Goal: Task Accomplishment & Management: Use online tool/utility

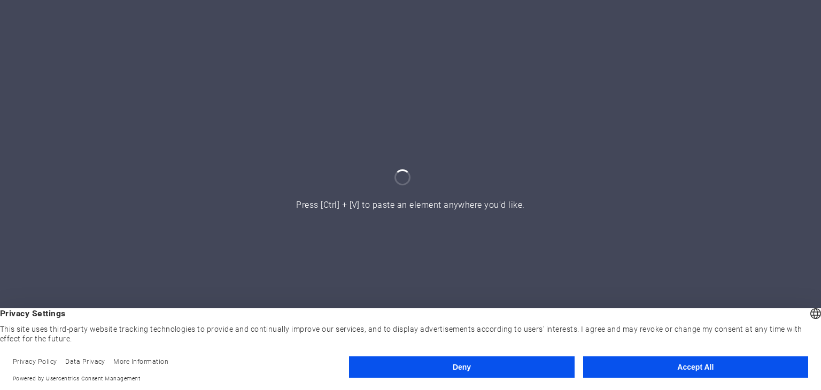
click at [686, 369] on button "Accept All" at bounding box center [695, 367] width 225 height 21
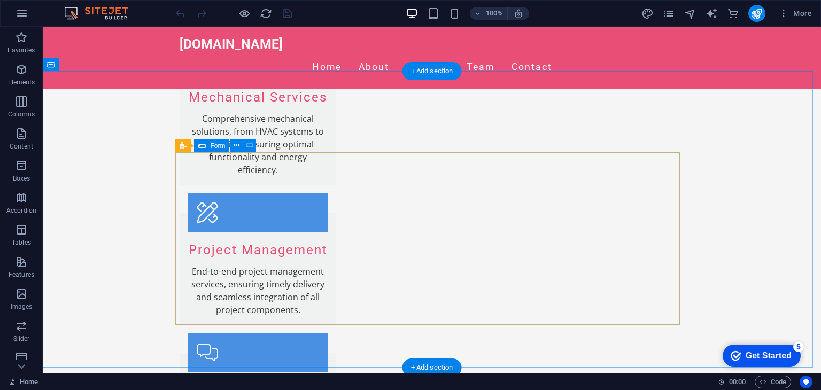
scroll to position [1444, 0]
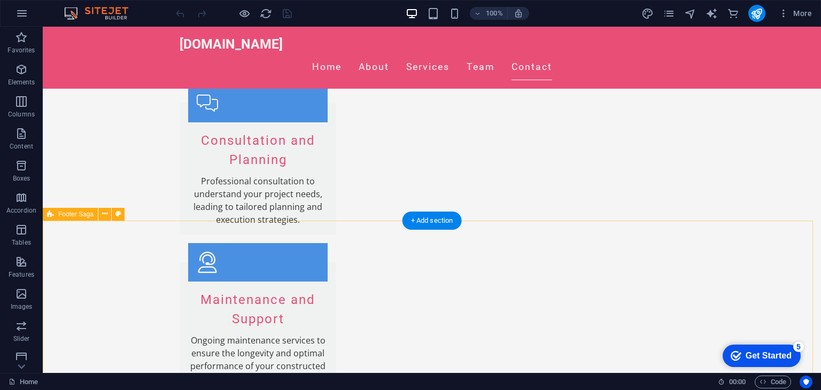
scroll to position [1752, 0]
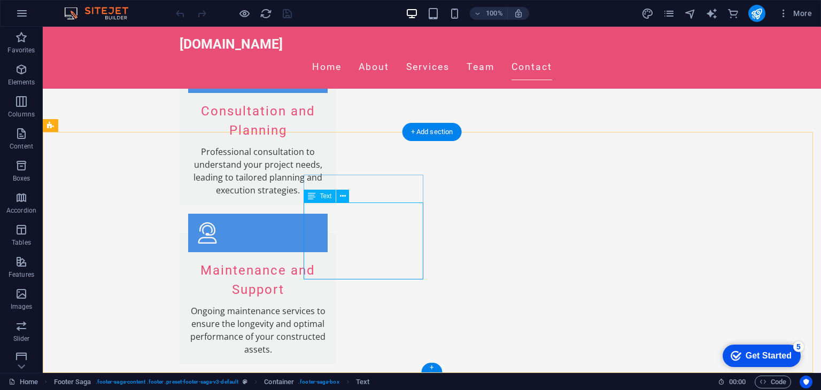
drag, startPoint x: 307, startPoint y: 209, endPoint x: 394, endPoint y: 231, distance: 89.5
drag, startPoint x: 305, startPoint y: 211, endPoint x: 396, endPoint y: 222, distance: 91.1
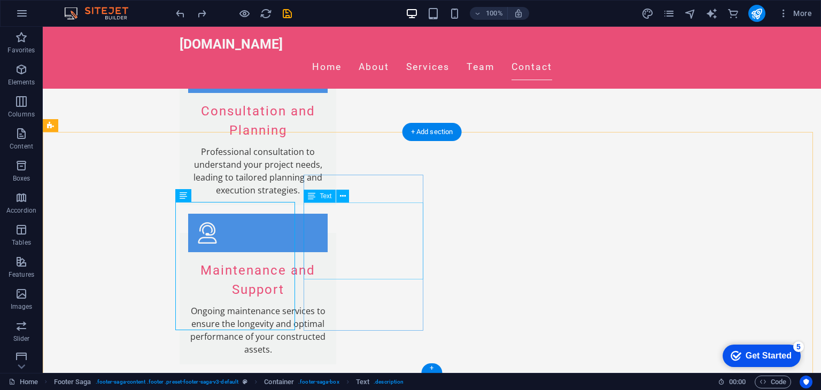
drag, startPoint x: 304, startPoint y: 208, endPoint x: 398, endPoint y: 238, distance: 98.4
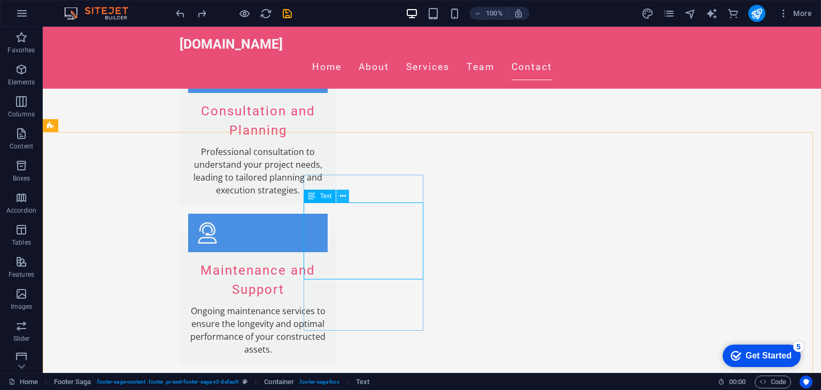
click at [341, 199] on icon at bounding box center [343, 196] width 6 height 11
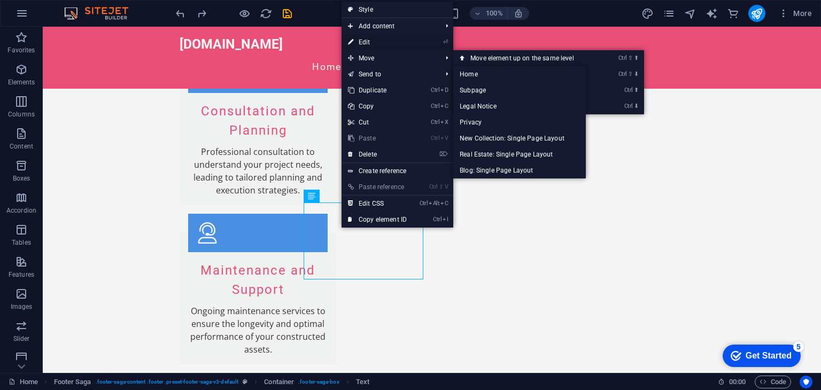
click at [379, 46] on link "⏎ Edit" at bounding box center [378, 42] width 72 height 16
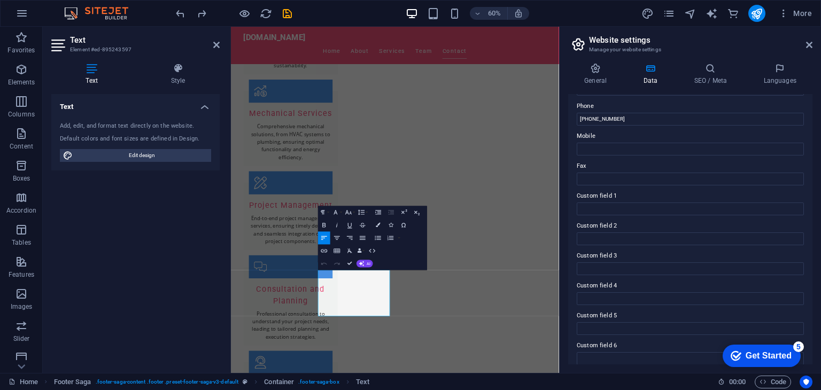
scroll to position [243, 0]
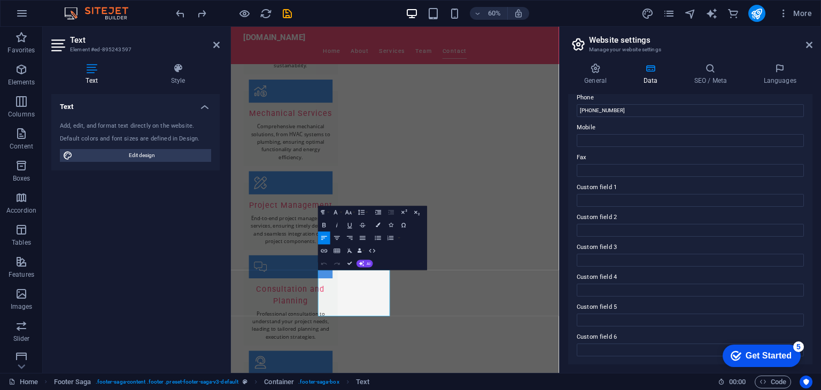
click at [163, 207] on div "Text Add, edit, and format text directly on the website. Default colors and fon…" at bounding box center [135, 229] width 168 height 271
click at [153, 256] on div "Text Add, edit, and format text directly on the website. Default colors and fon…" at bounding box center [135, 229] width 168 height 271
click at [180, 17] on icon "undo" at bounding box center [180, 13] width 12 height 12
click at [214, 44] on icon at bounding box center [216, 45] width 6 height 9
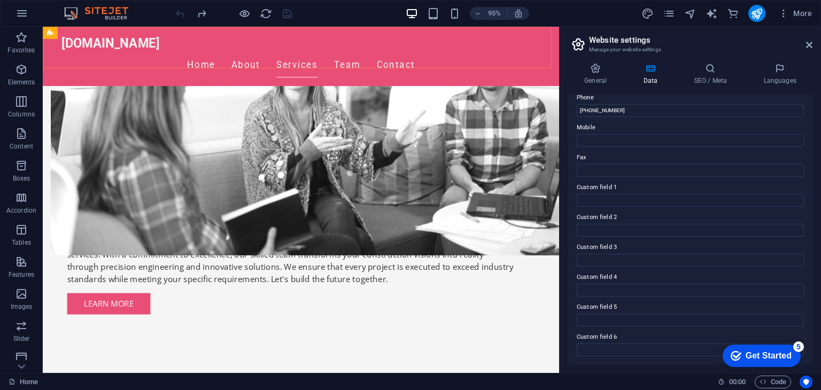
scroll to position [451, 0]
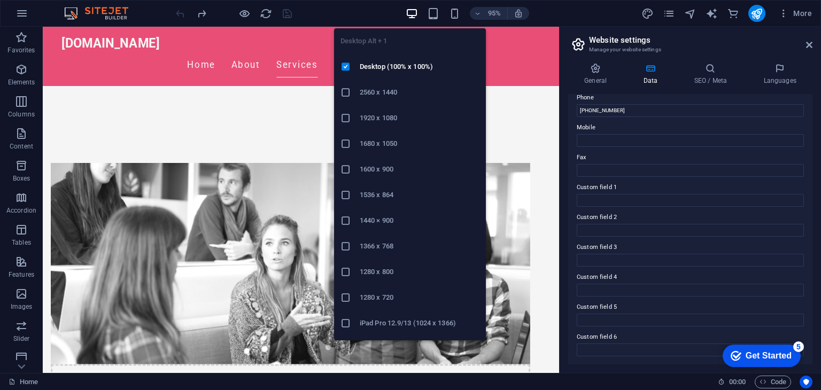
click at [409, 13] on icon "button" at bounding box center [412, 13] width 12 height 12
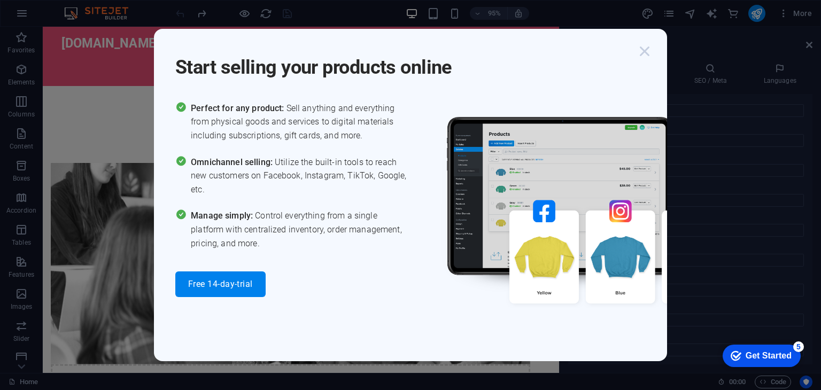
click at [646, 53] on icon "button" at bounding box center [644, 51] width 19 height 19
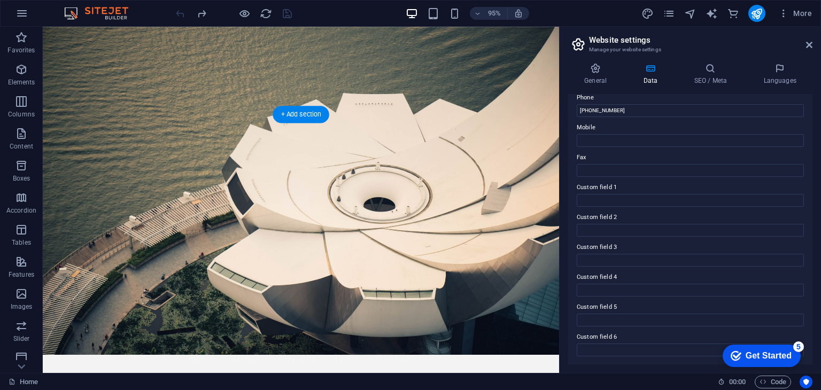
scroll to position [0, 0]
